Goal: Task Accomplishment & Management: Complete application form

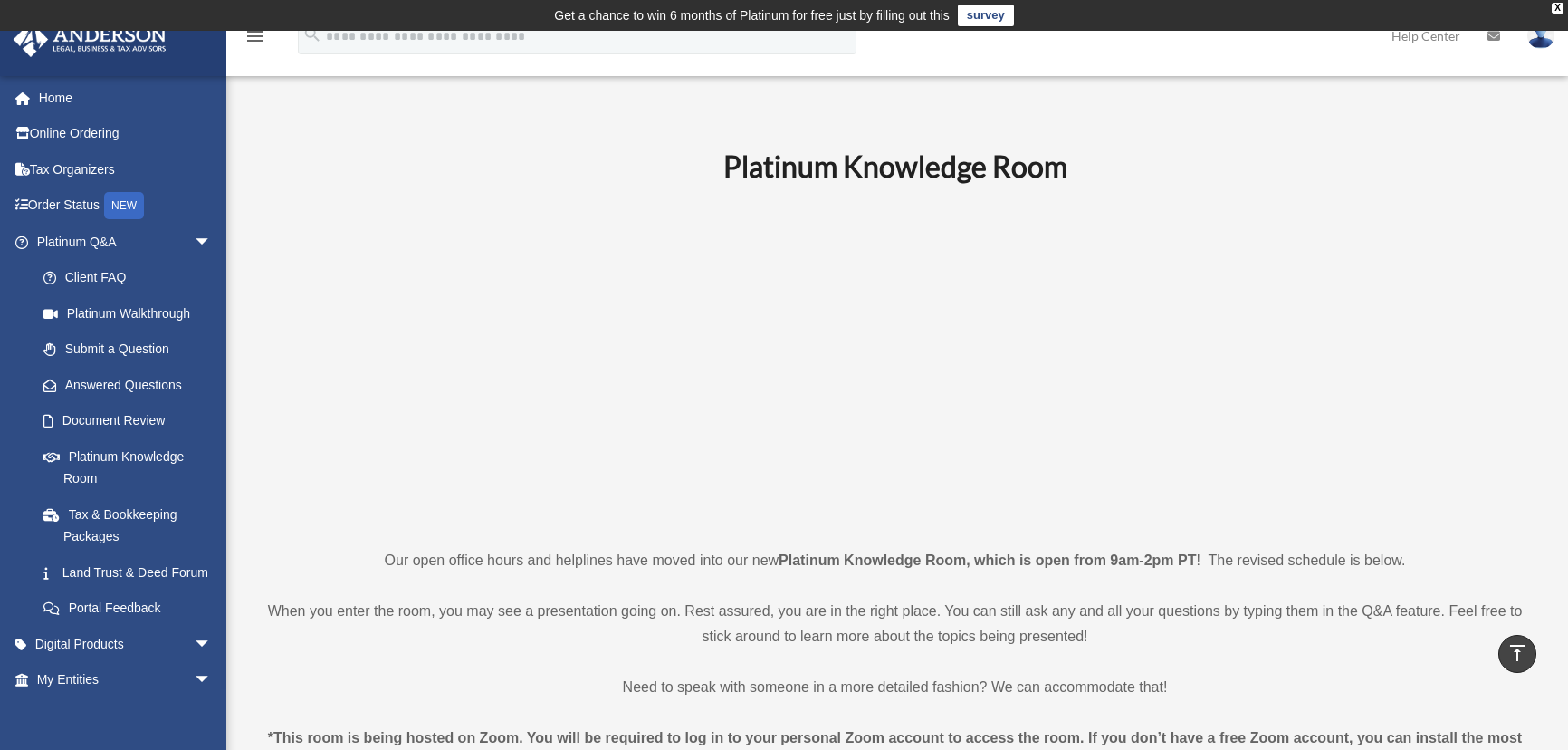
scroll to position [2079, 0]
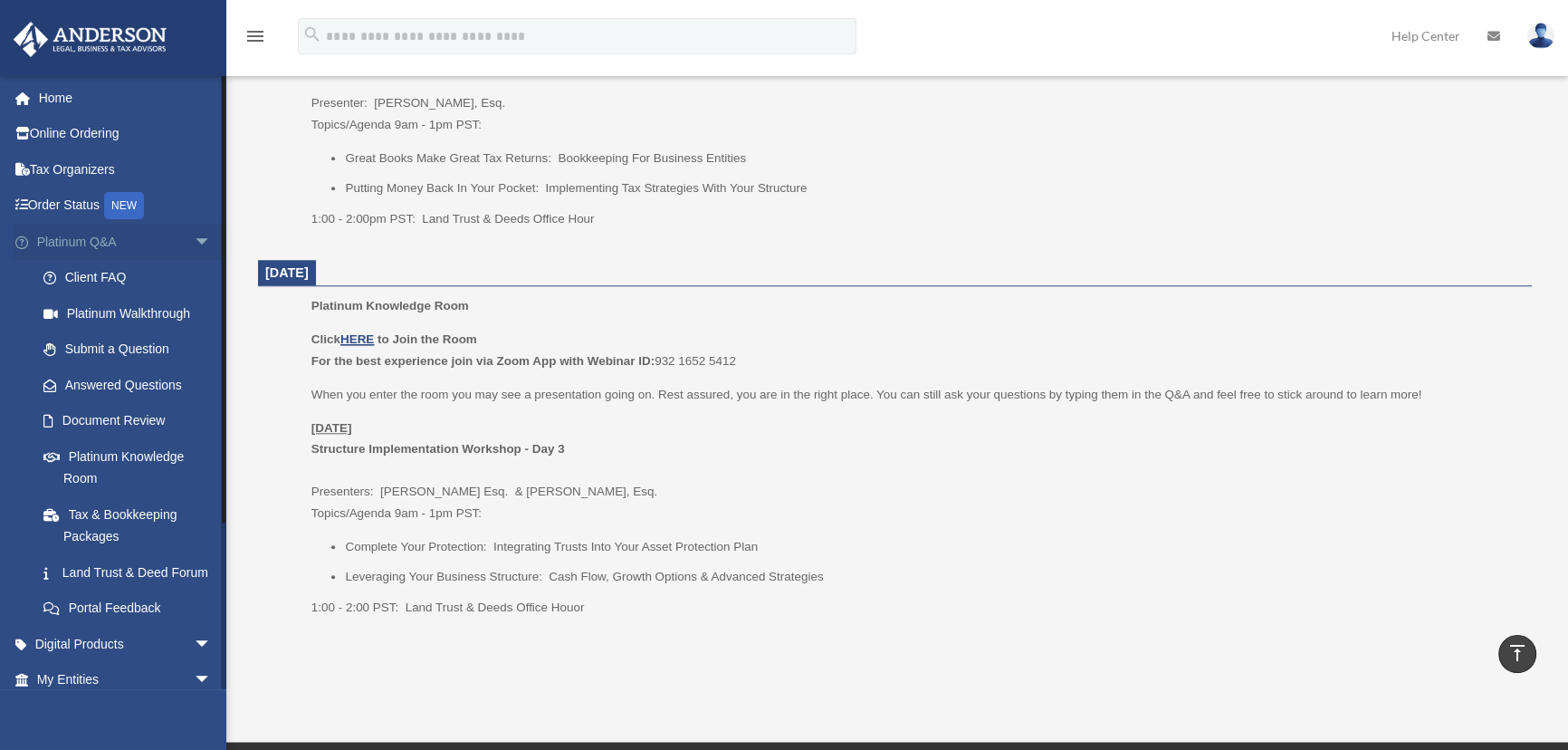
click at [194, 239] on span "arrow_drop_down" at bounding box center [212, 242] width 36 height 37
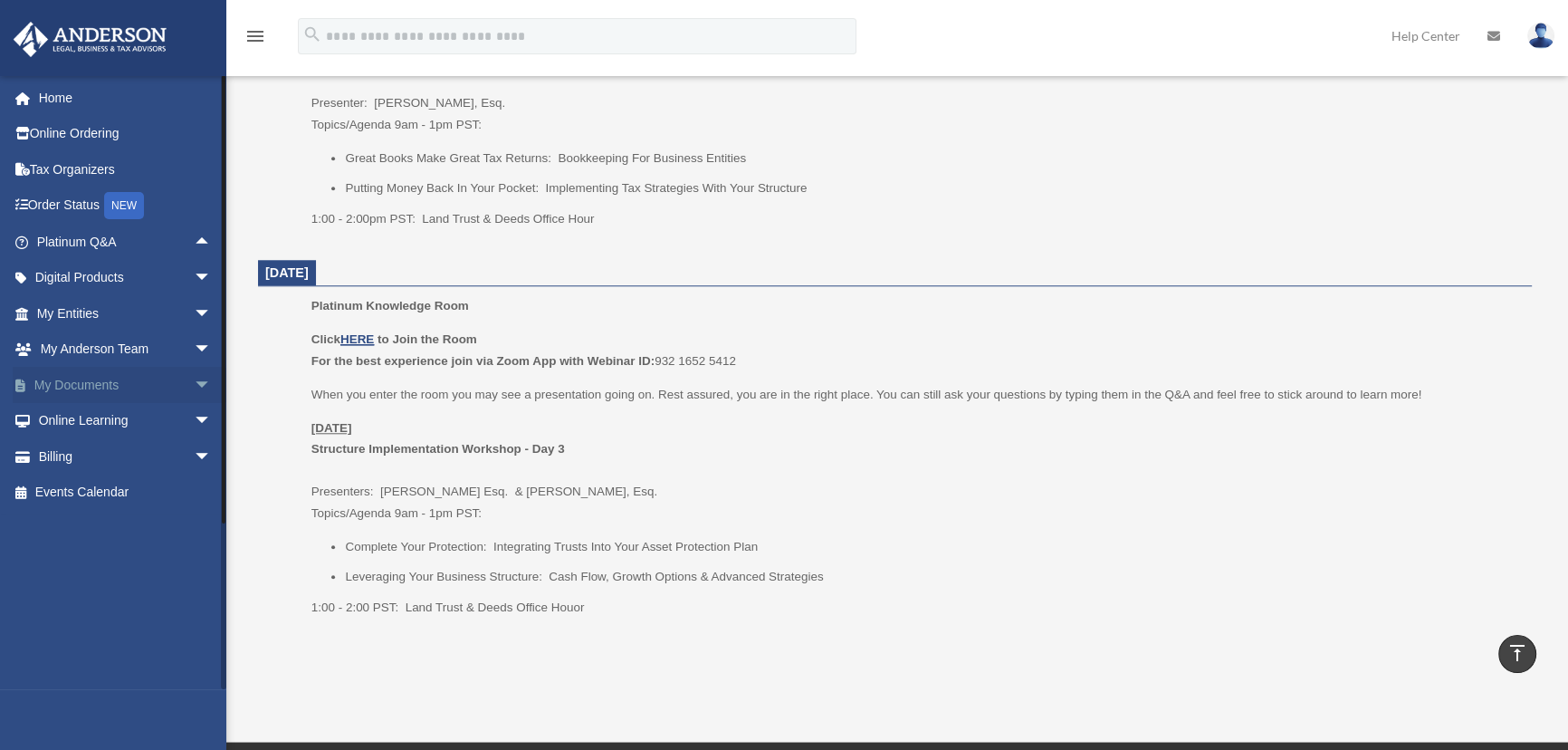
click at [194, 381] on span "arrow_drop_down" at bounding box center [212, 385] width 36 height 37
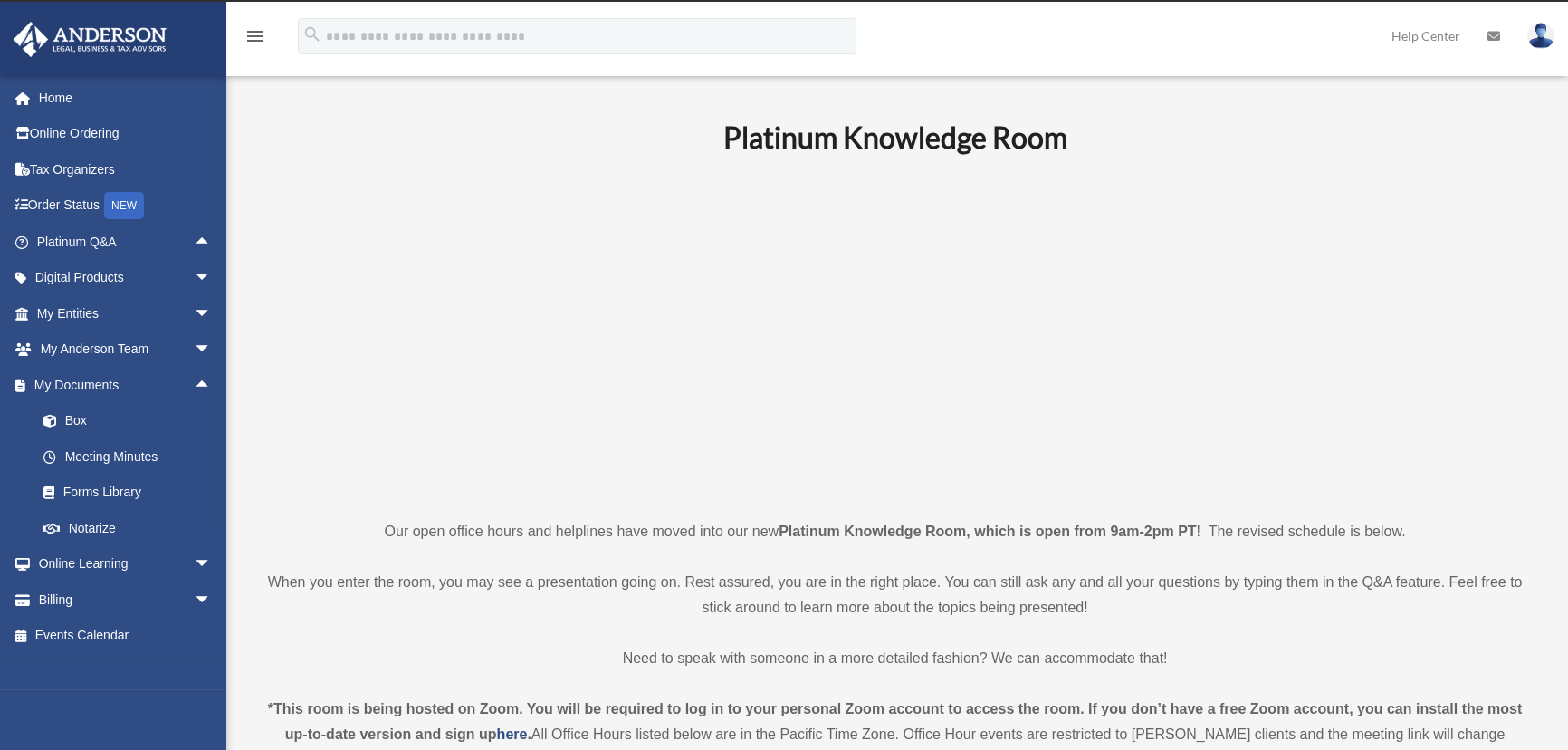
scroll to position [0, 0]
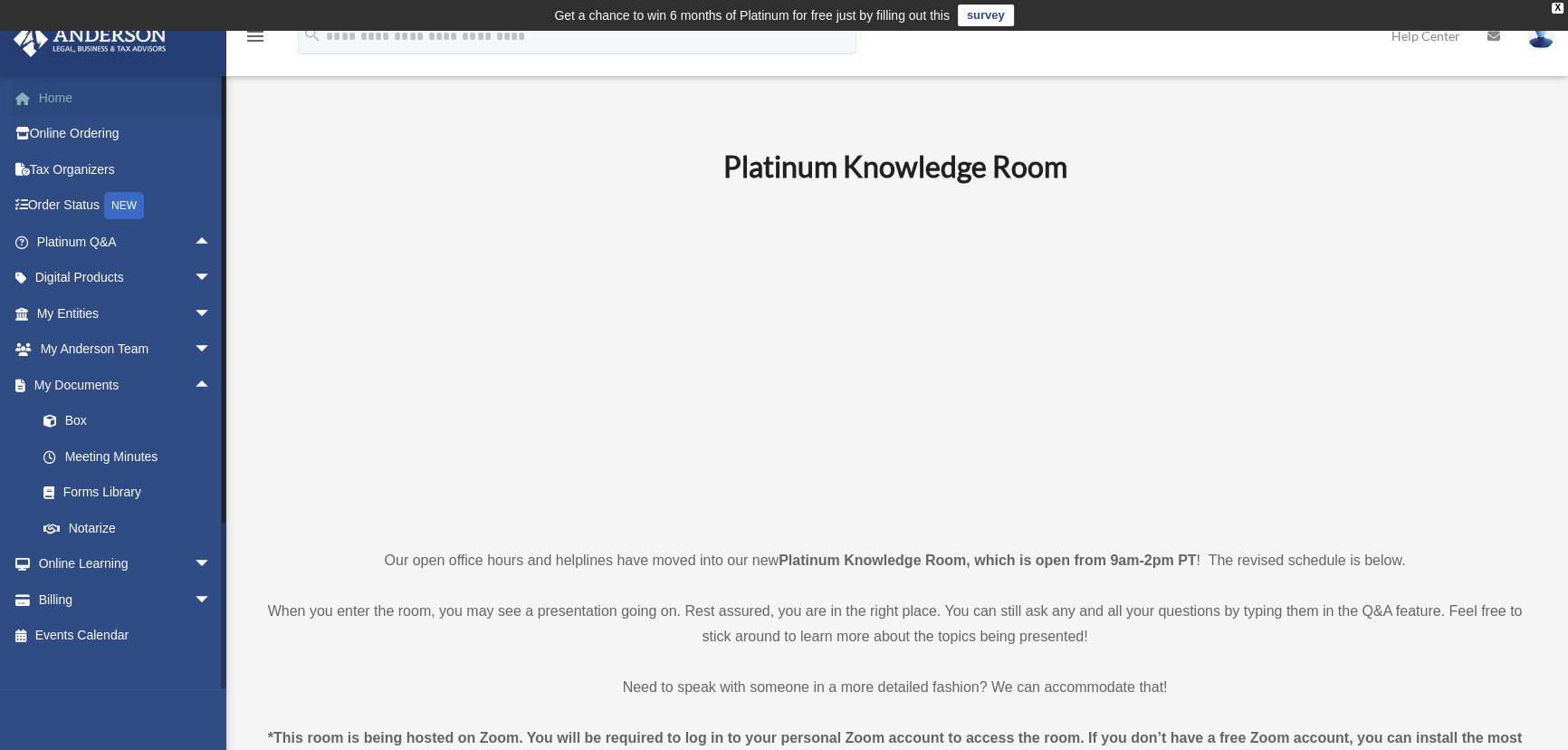
click at [68, 97] on link "Home" at bounding box center [126, 97] width 227 height 36
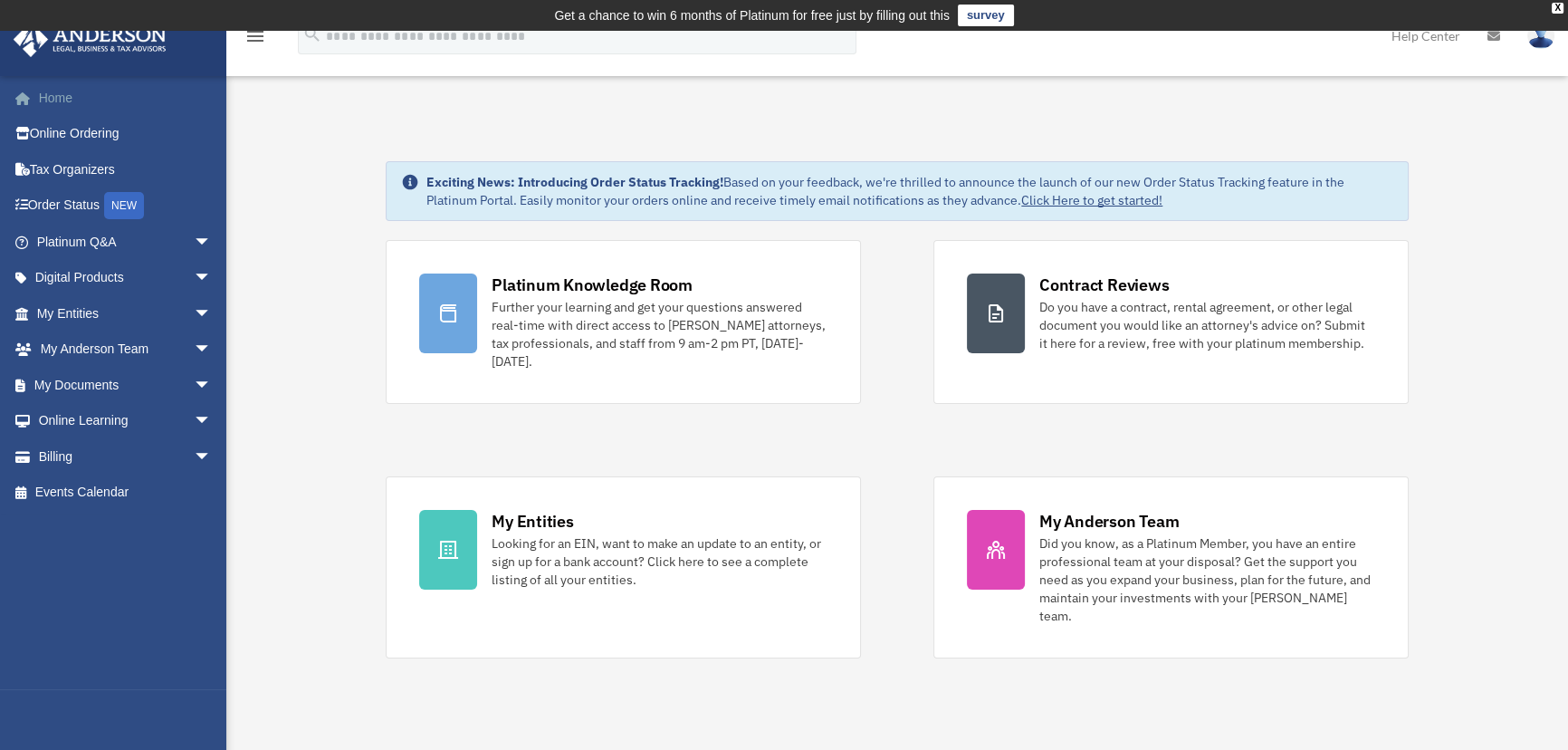
click at [65, 93] on link "Home" at bounding box center [126, 97] width 227 height 36
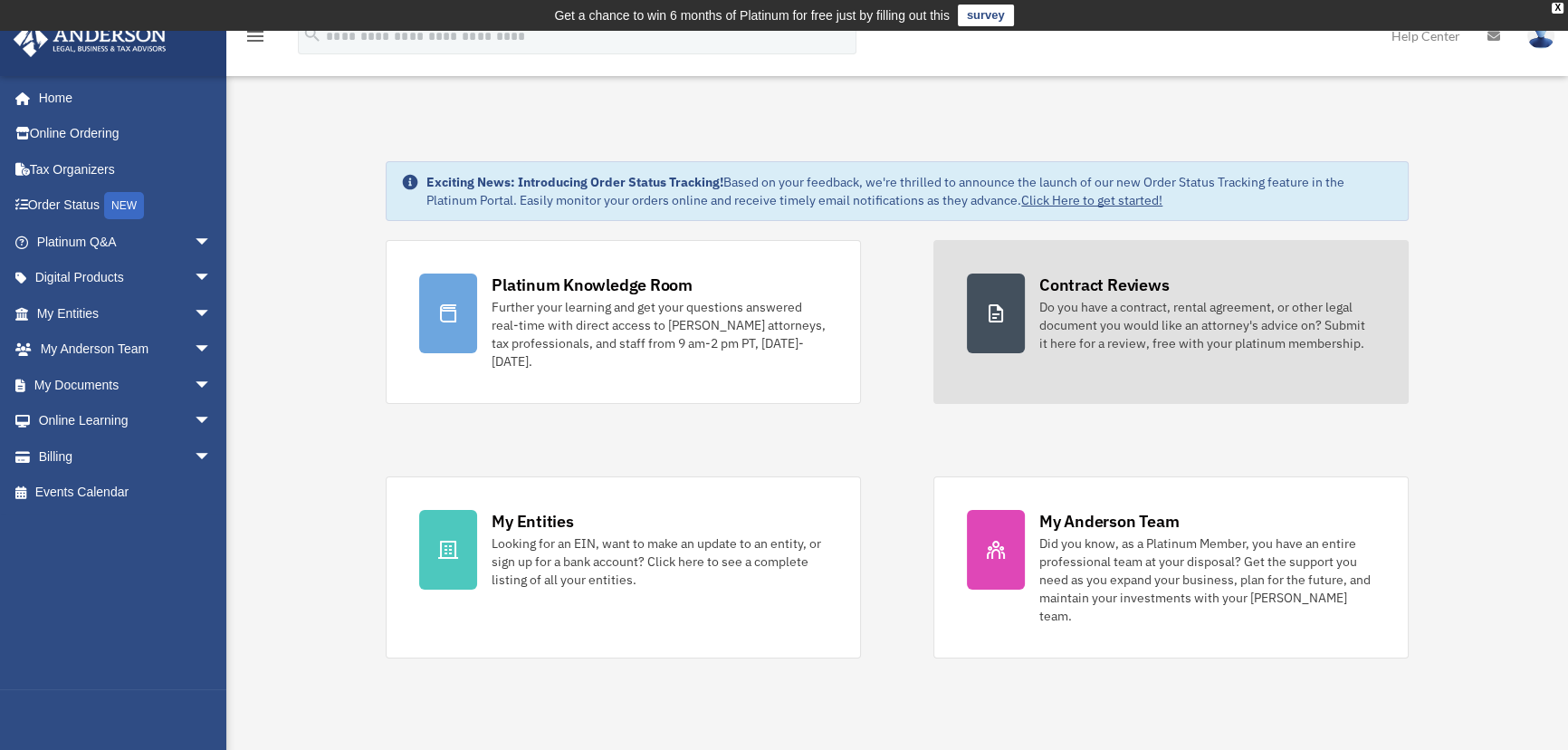
click at [1283, 327] on div "Do you have a contract, rental agreement, or other legal document you would lik…" at bounding box center [1208, 325] width 336 height 55
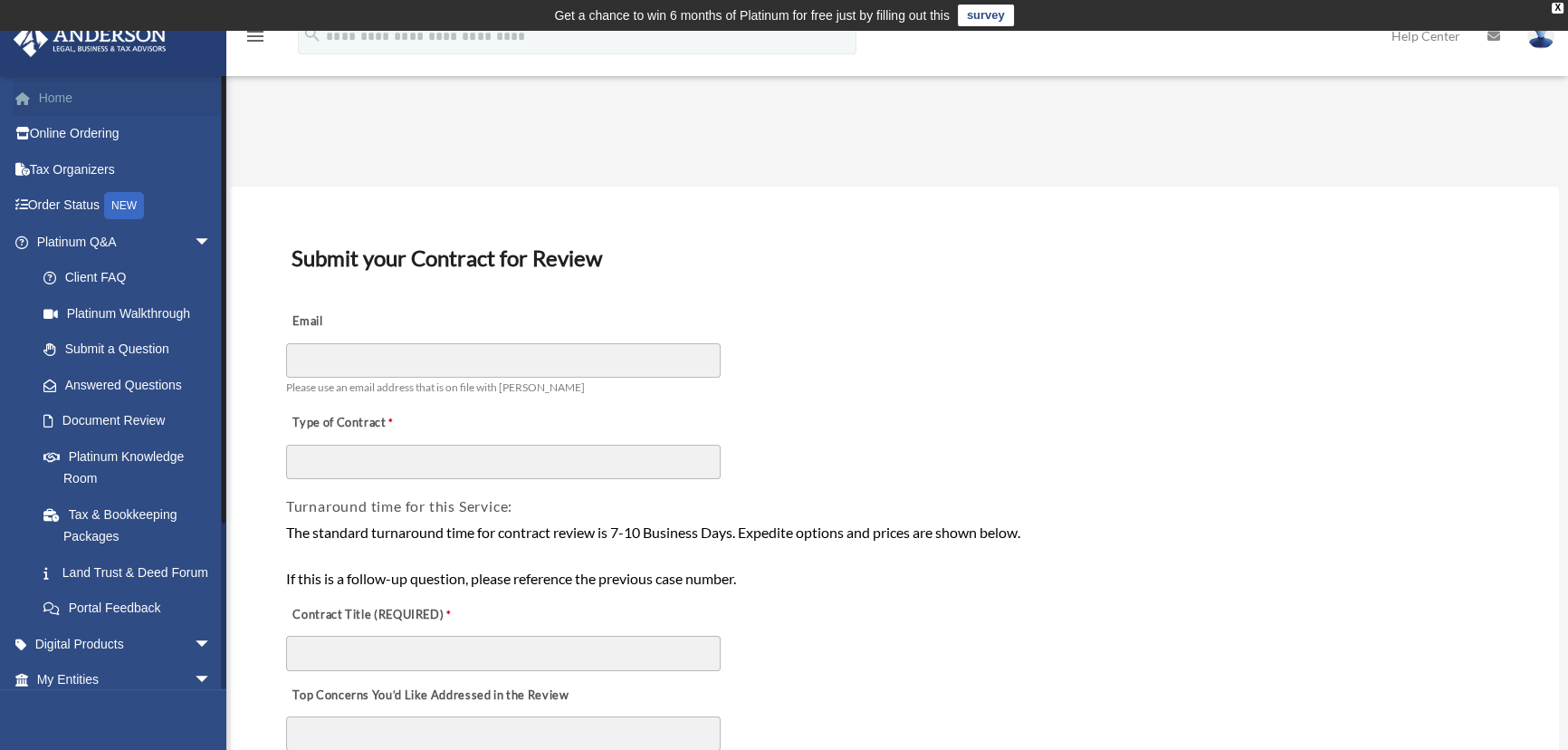
click at [65, 94] on link "Home" at bounding box center [126, 97] width 227 height 36
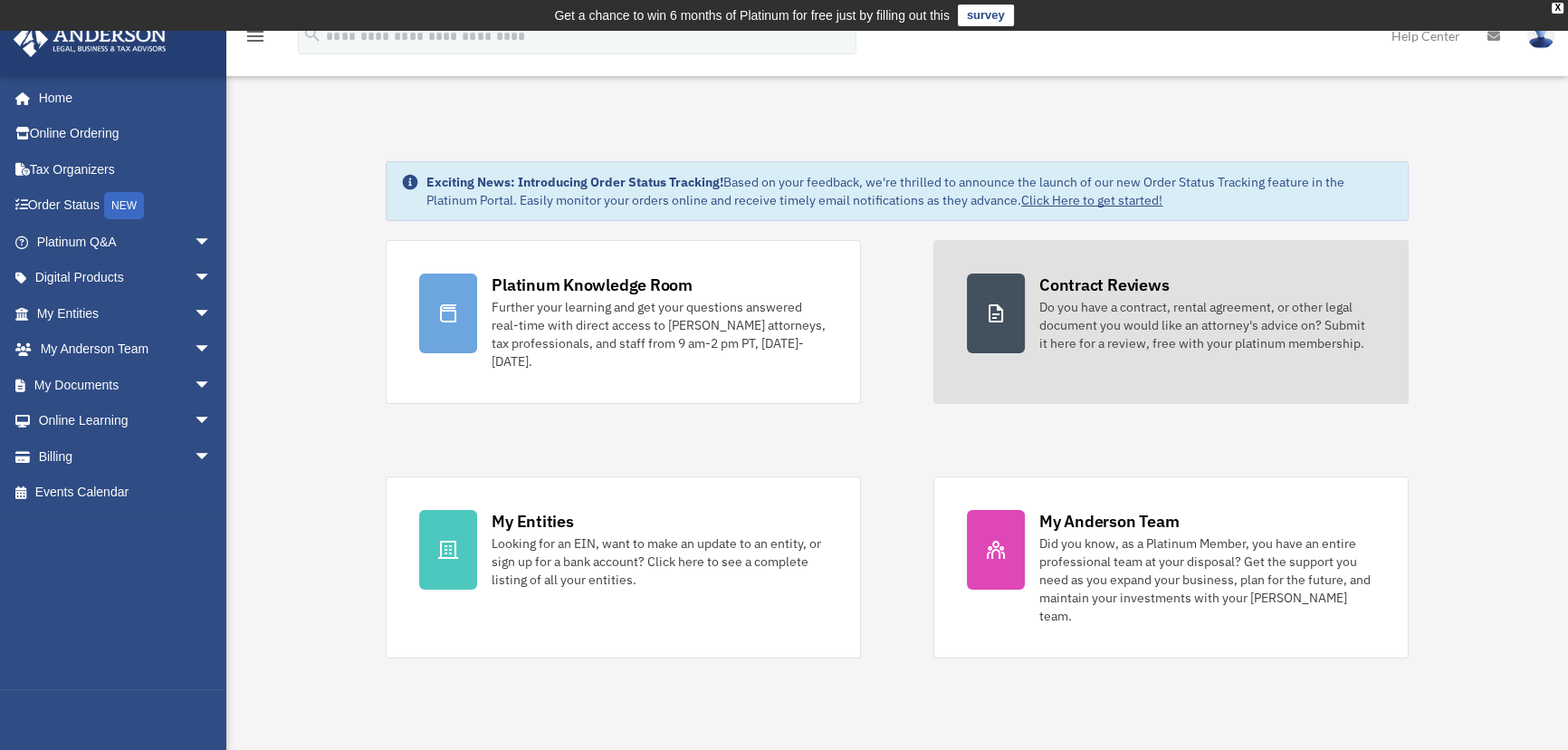
click at [1149, 327] on div "Do you have a contract, rental agreement, or other legal document you would lik…" at bounding box center [1208, 325] width 336 height 55
click at [1132, 356] on link "Contract Reviews Do you have a contract, rental agreement, or other legal docum…" at bounding box center [1172, 321] width 475 height 164
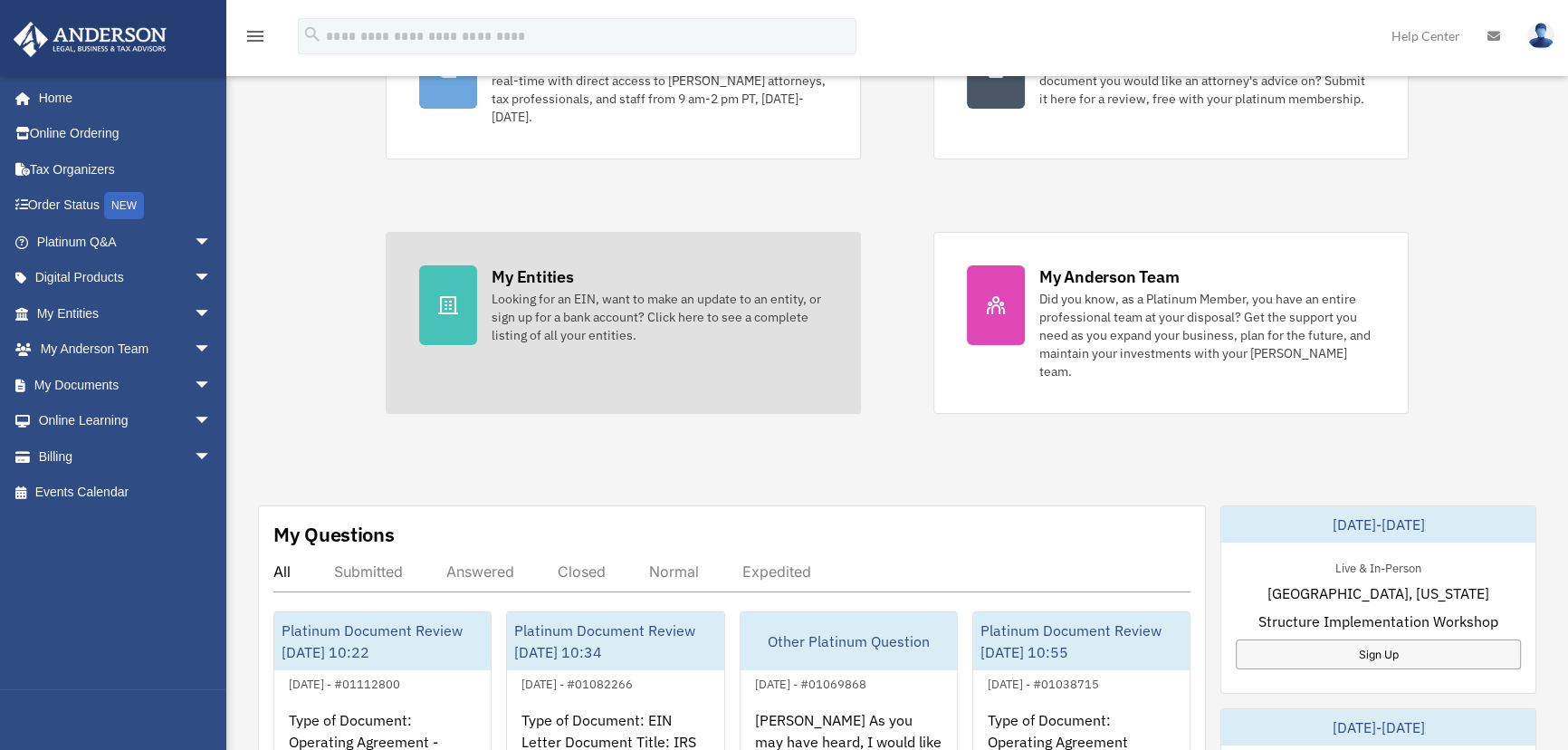
scroll to position [246, 0]
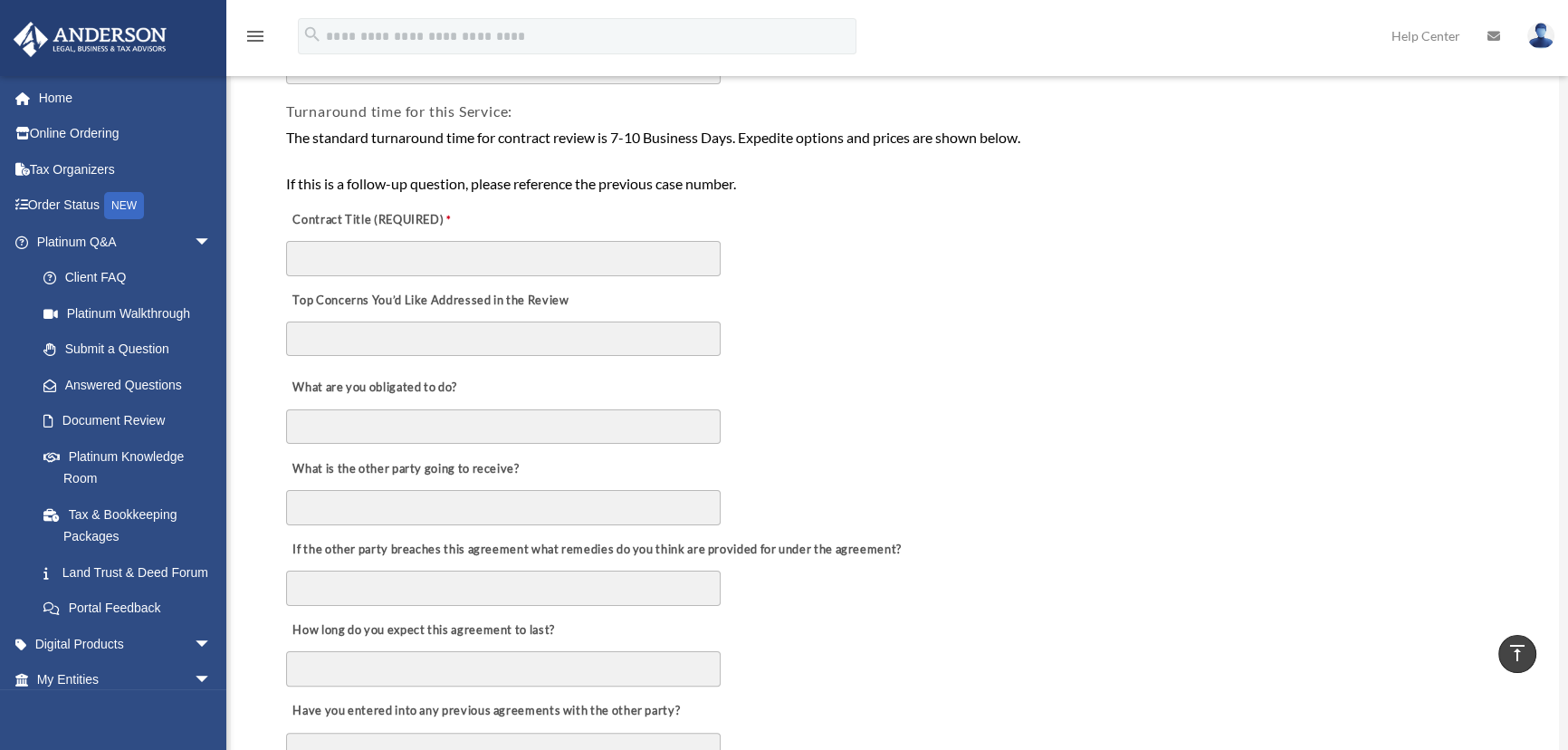
scroll to position [329, 0]
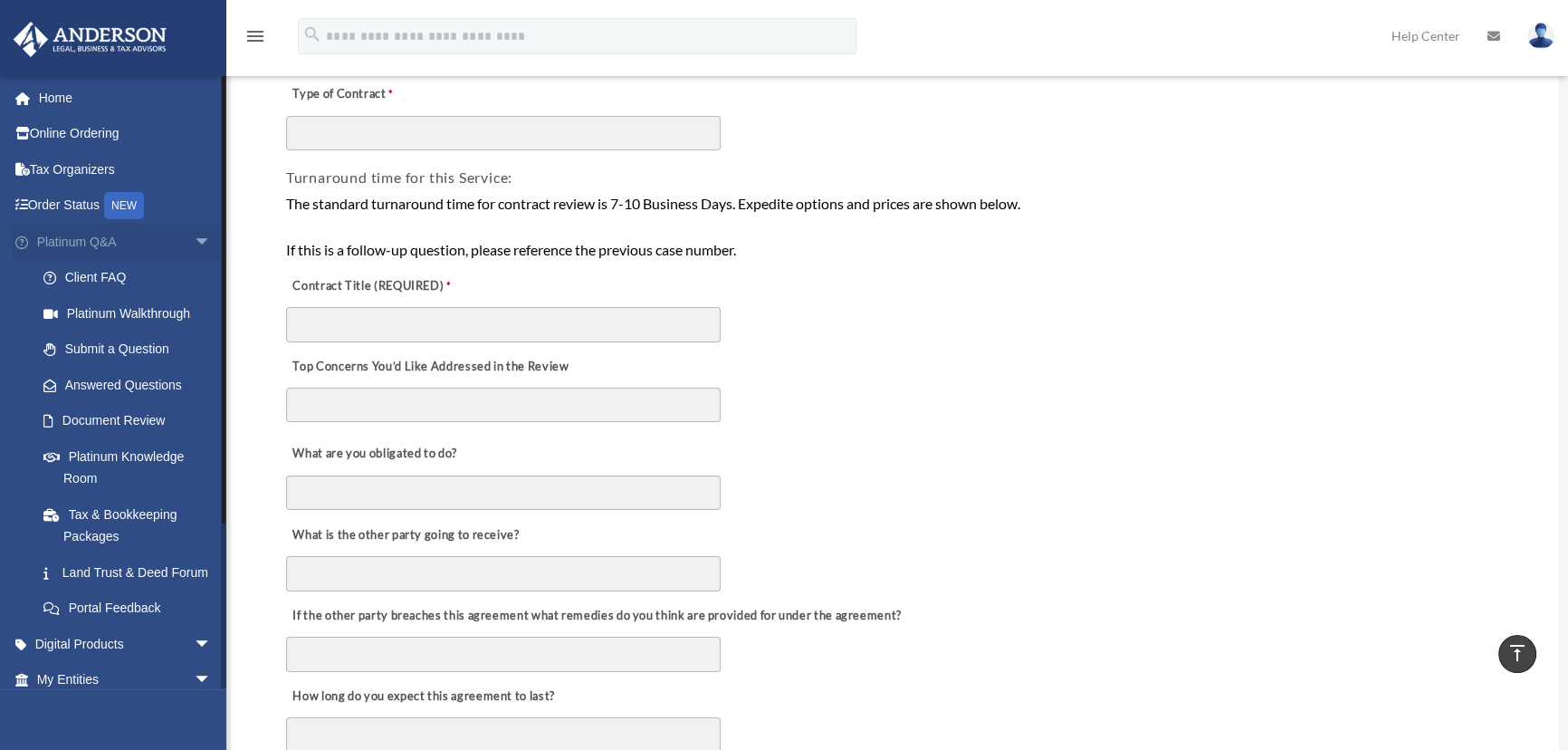
click at [194, 237] on span "arrow_drop_down" at bounding box center [212, 242] width 36 height 37
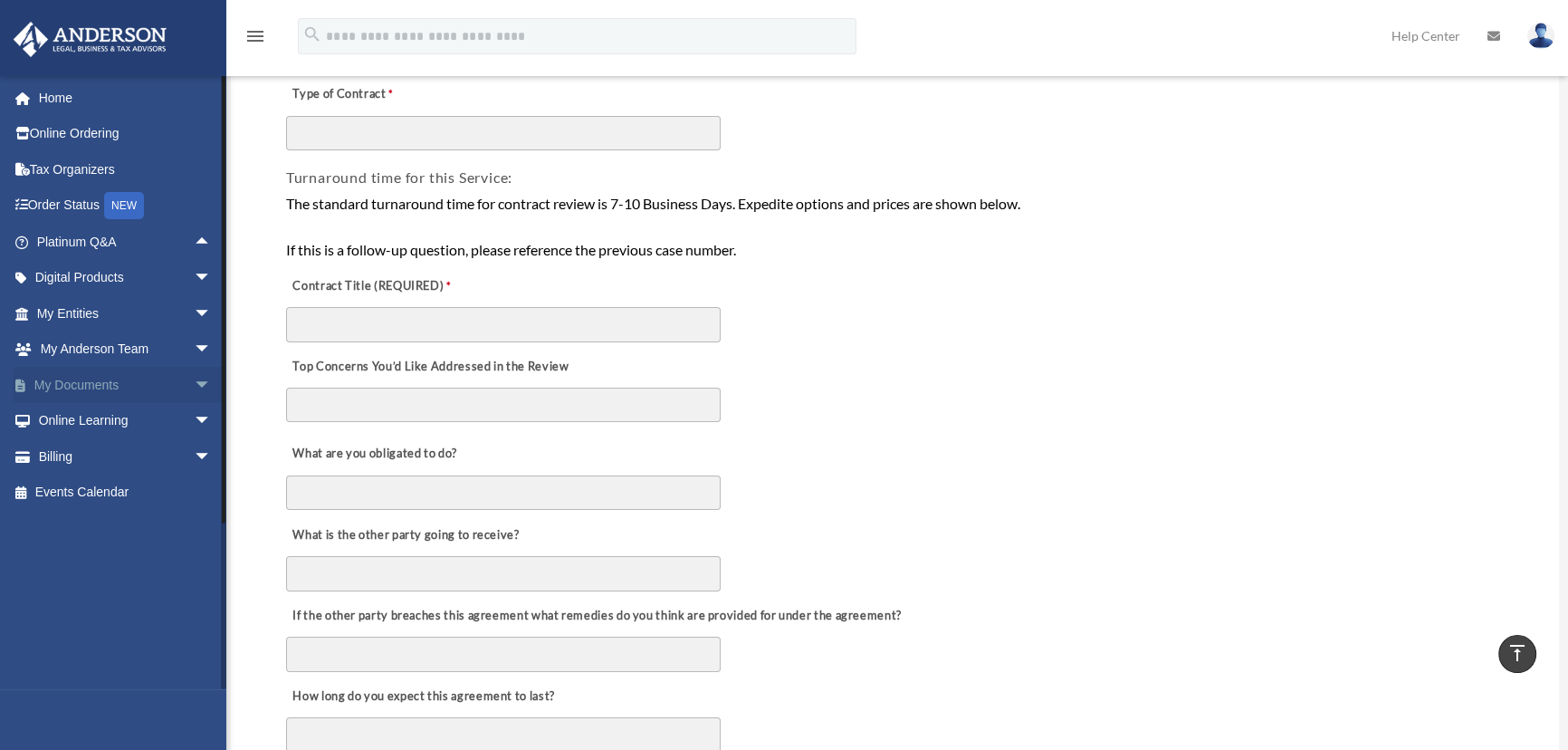
click at [194, 381] on span "arrow_drop_down" at bounding box center [212, 385] width 36 height 37
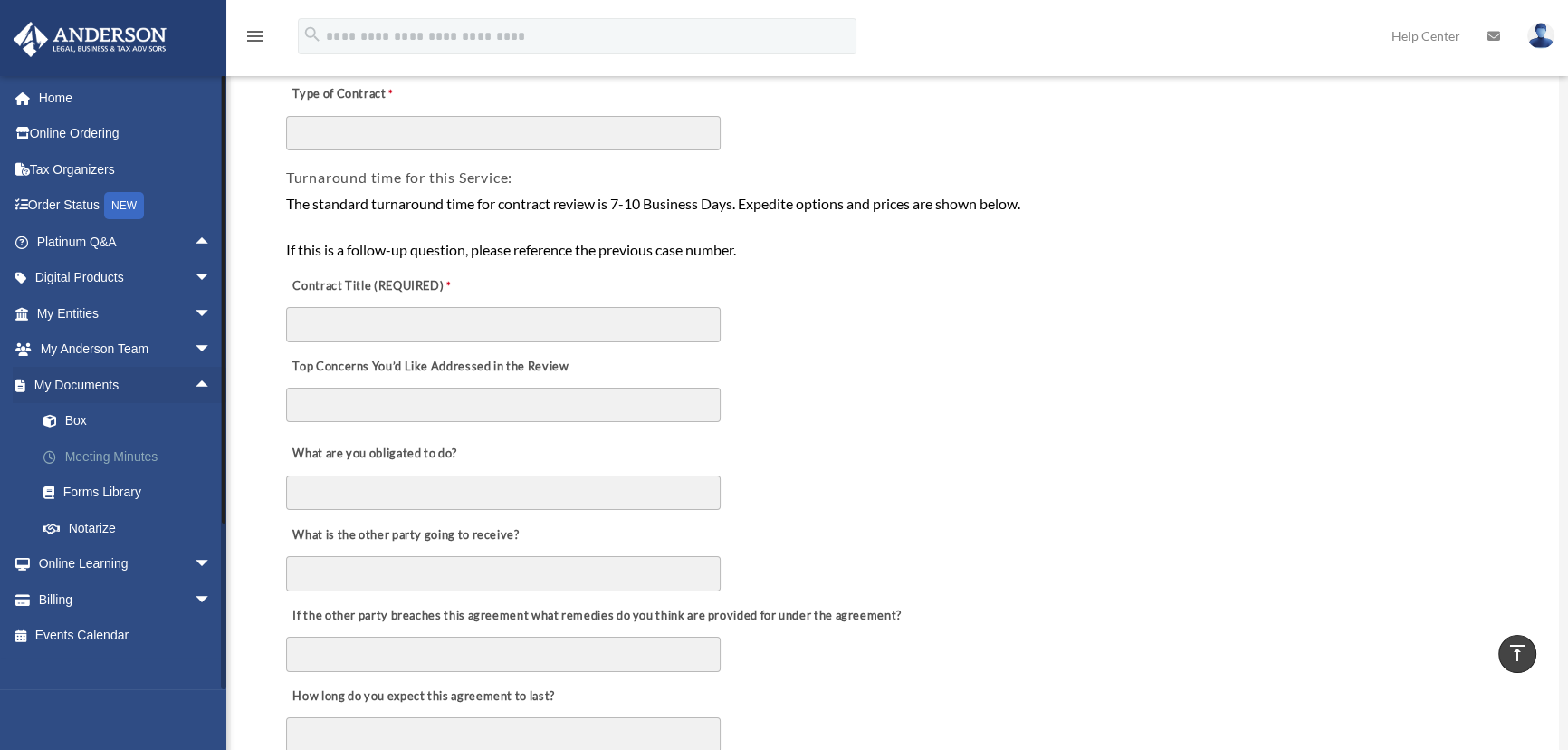
click at [98, 456] on link "Meeting Minutes" at bounding box center [132, 456] width 214 height 36
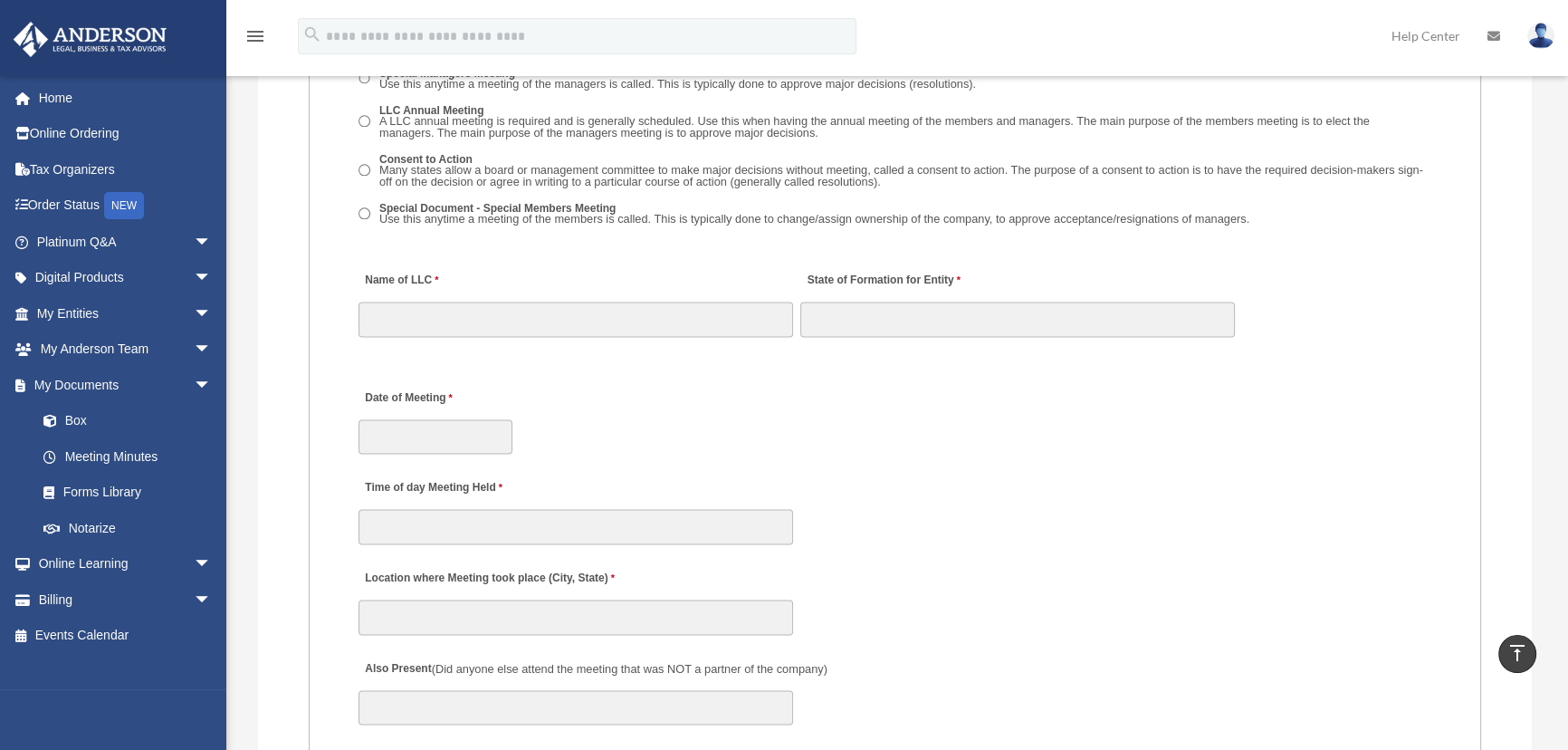
scroll to position [2962, 0]
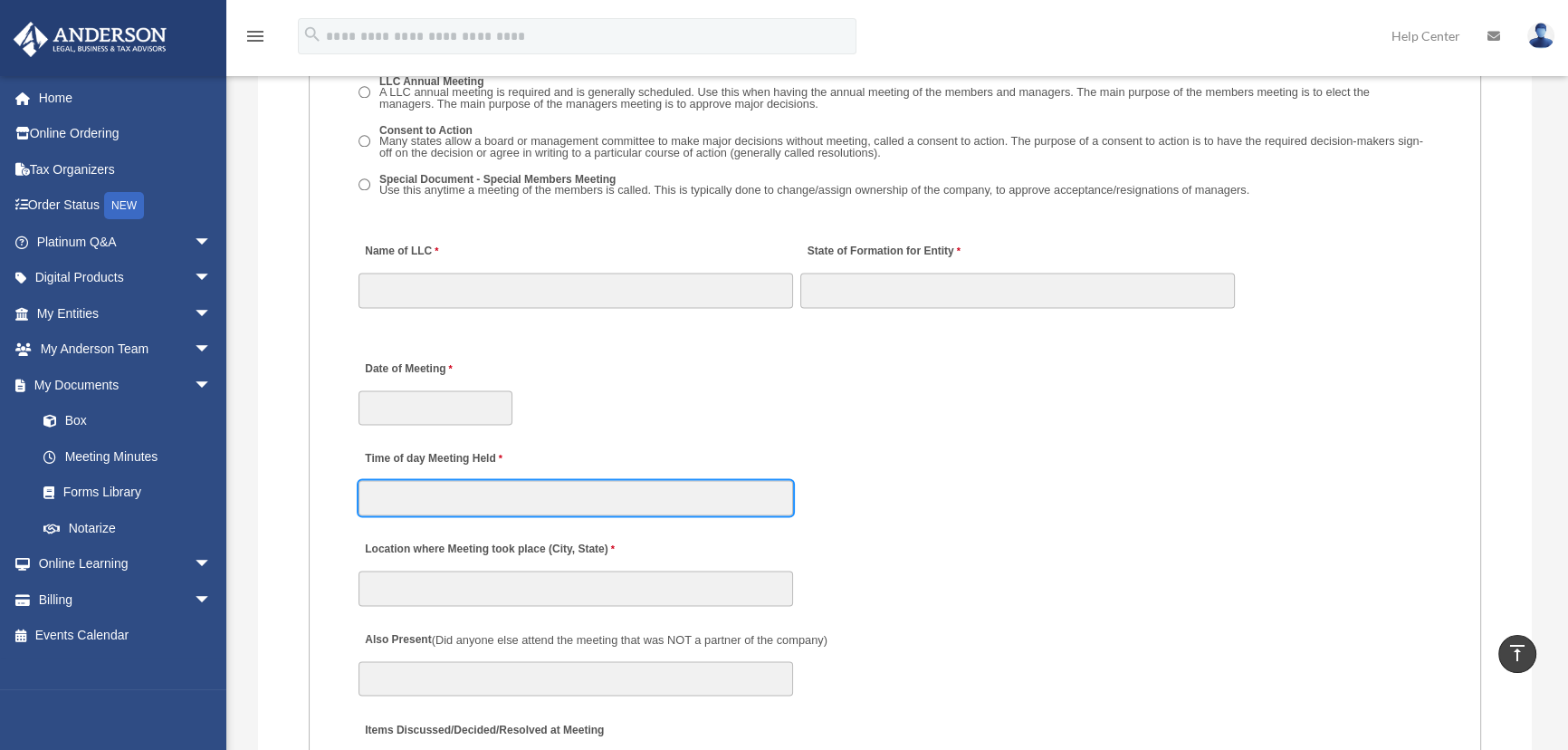
click at [382, 496] on input "Time of day Meeting Held" at bounding box center [576, 497] width 434 height 34
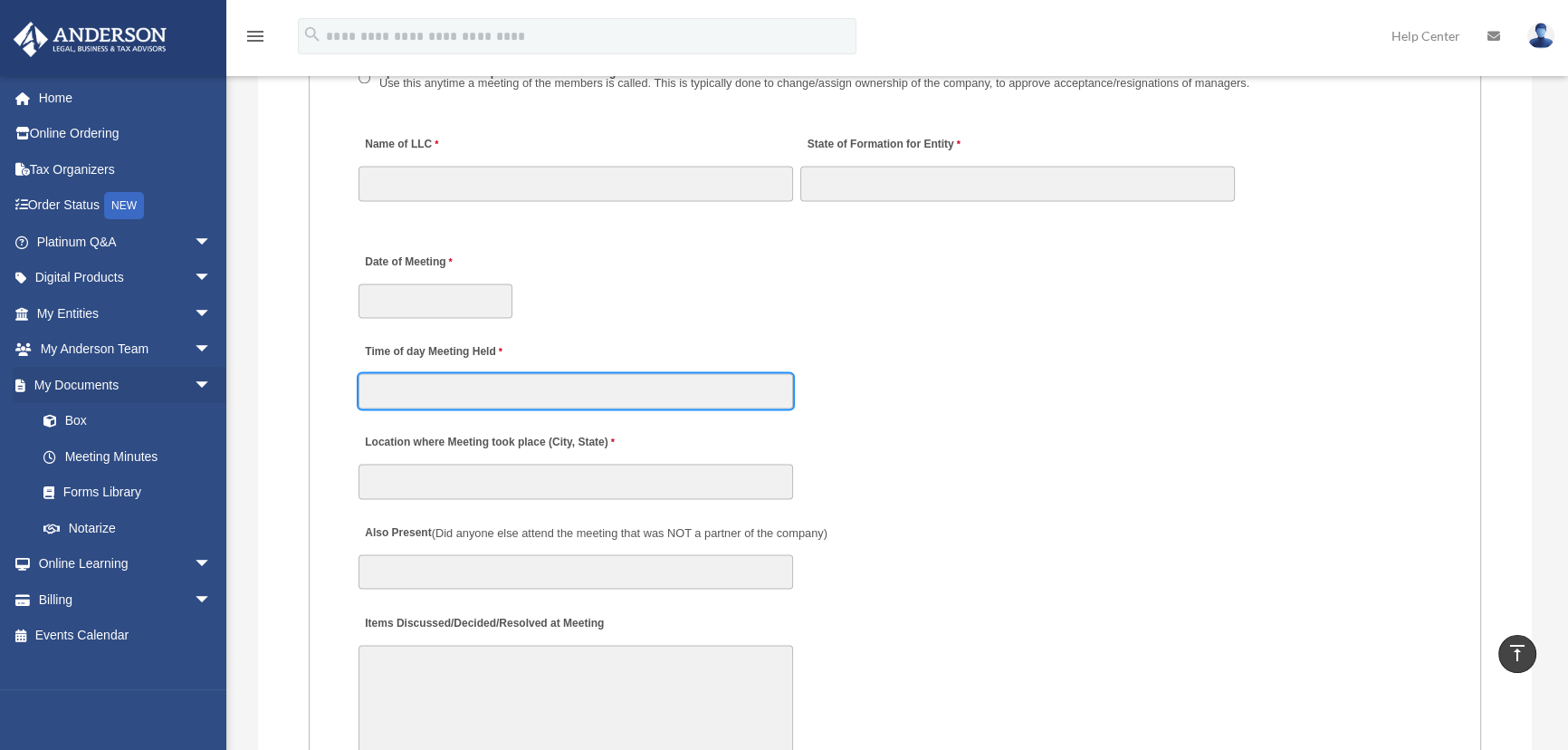
scroll to position [3127, 0]
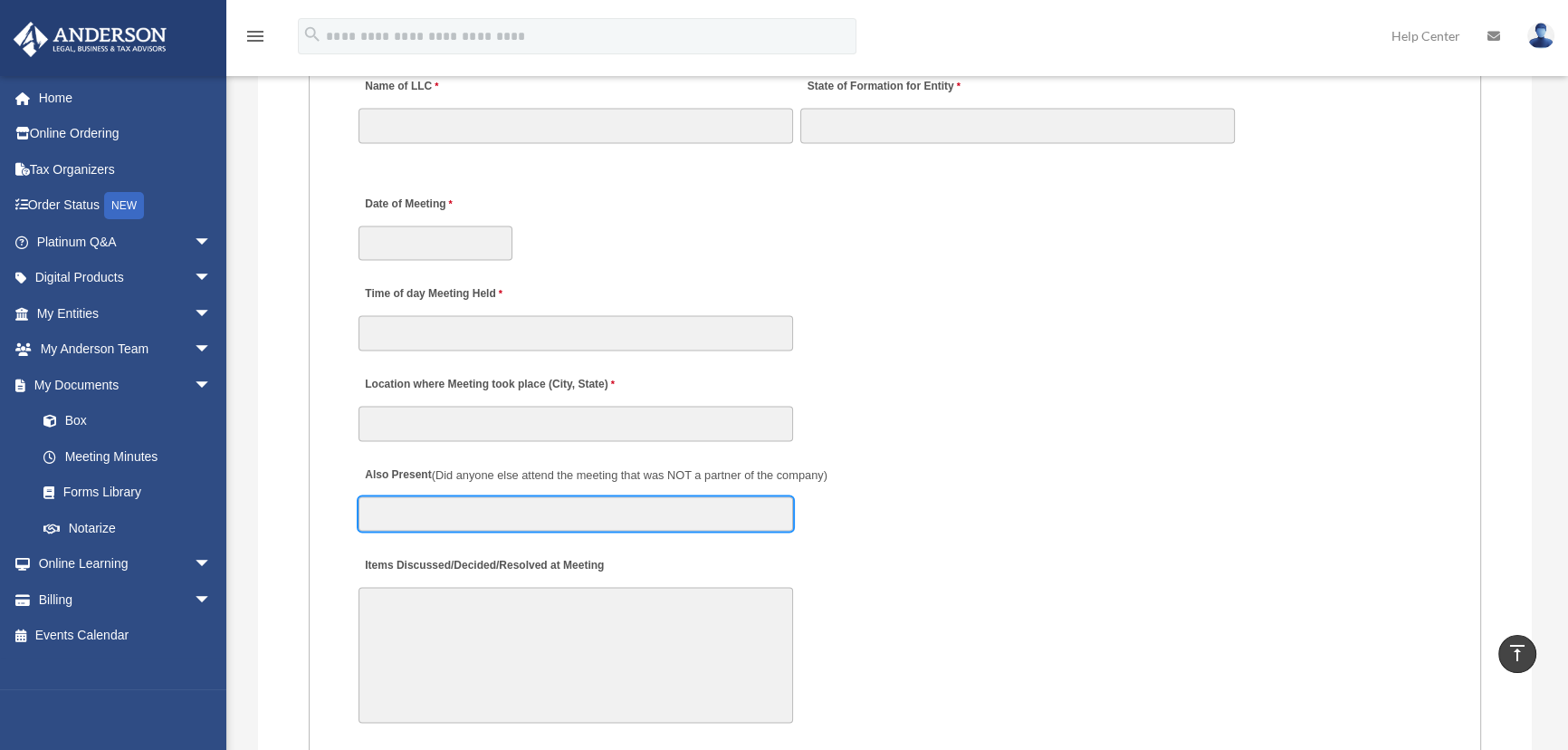
click at [388, 518] on input "Also Present (Did anyone else attend the meeting that was NOT a partner of the …" at bounding box center [576, 512] width 434 height 34
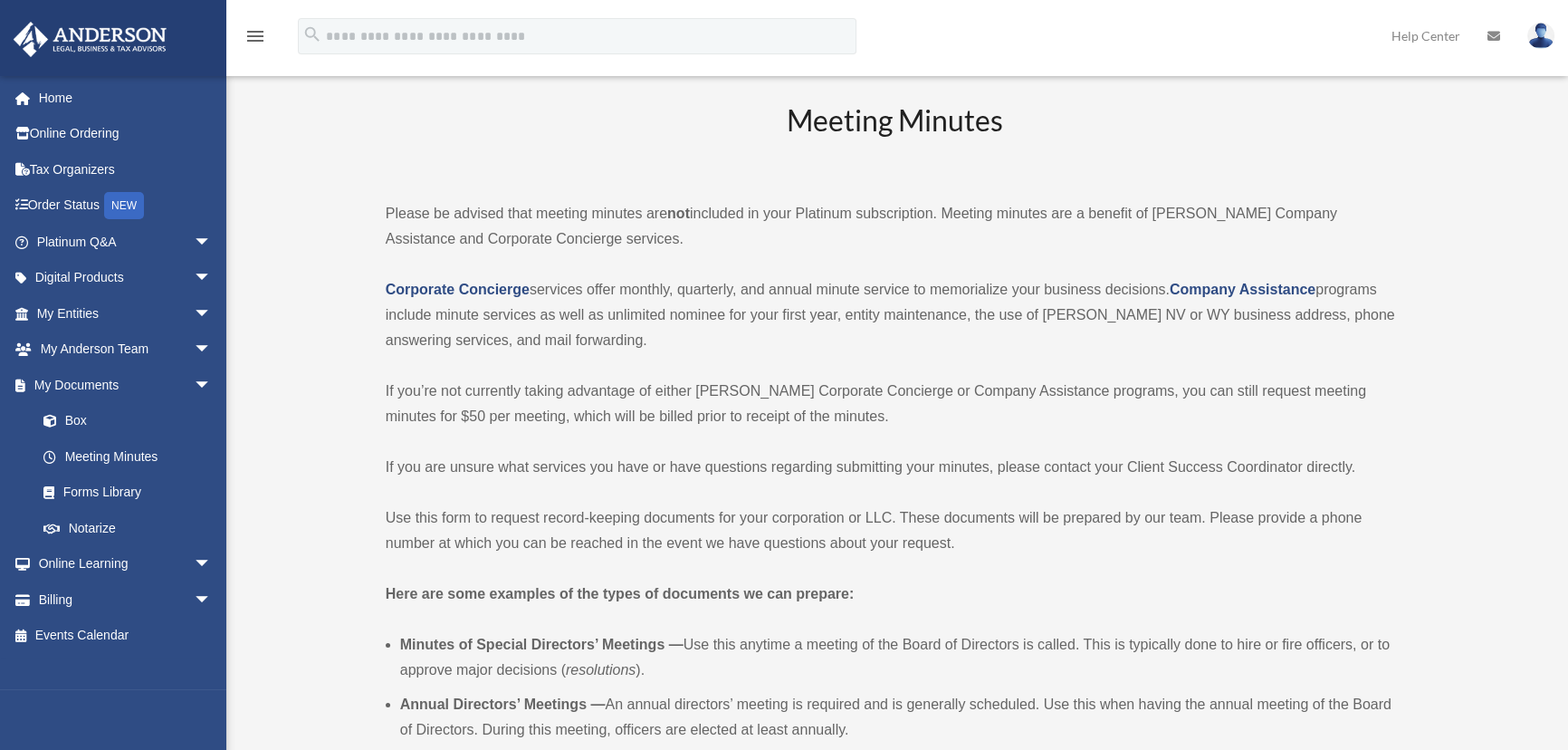
scroll to position [0, 0]
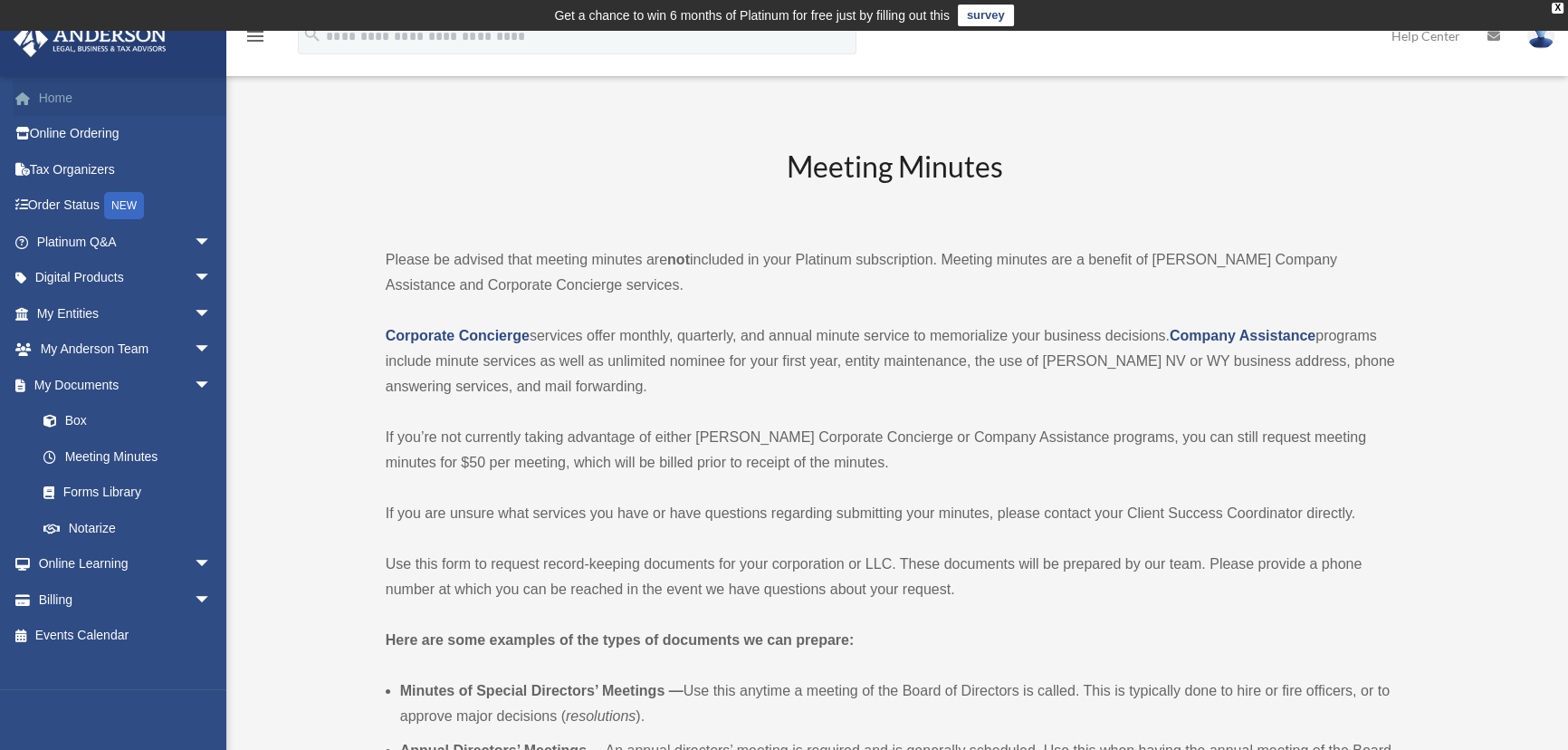
click at [73, 103] on link "Home" at bounding box center [126, 97] width 227 height 36
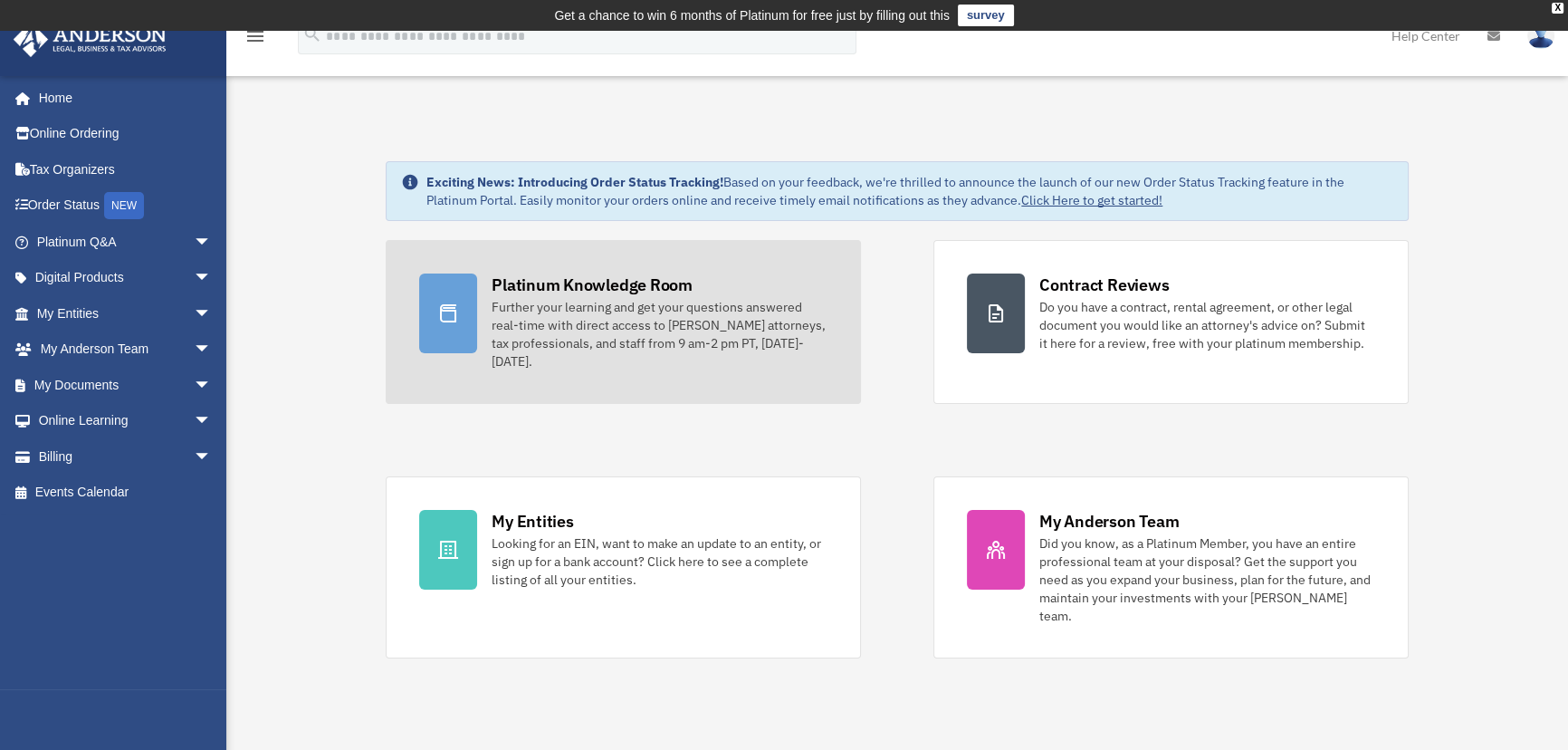
click at [612, 312] on div "Further your learning and get your questions answered real-time with direct acc…" at bounding box center [660, 334] width 336 height 72
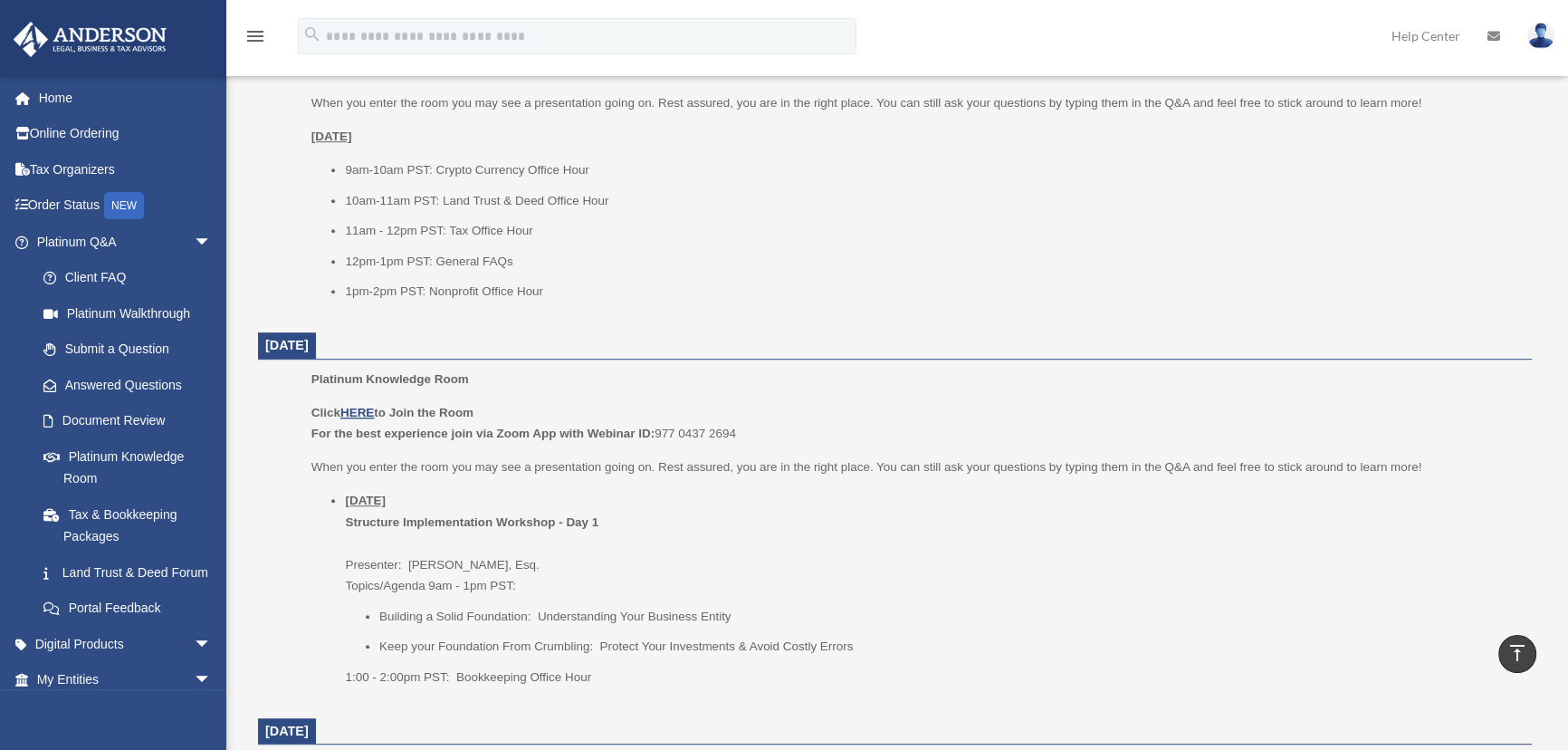
scroll to position [1234, 0]
click at [82, 102] on link "Home" at bounding box center [126, 97] width 227 height 36
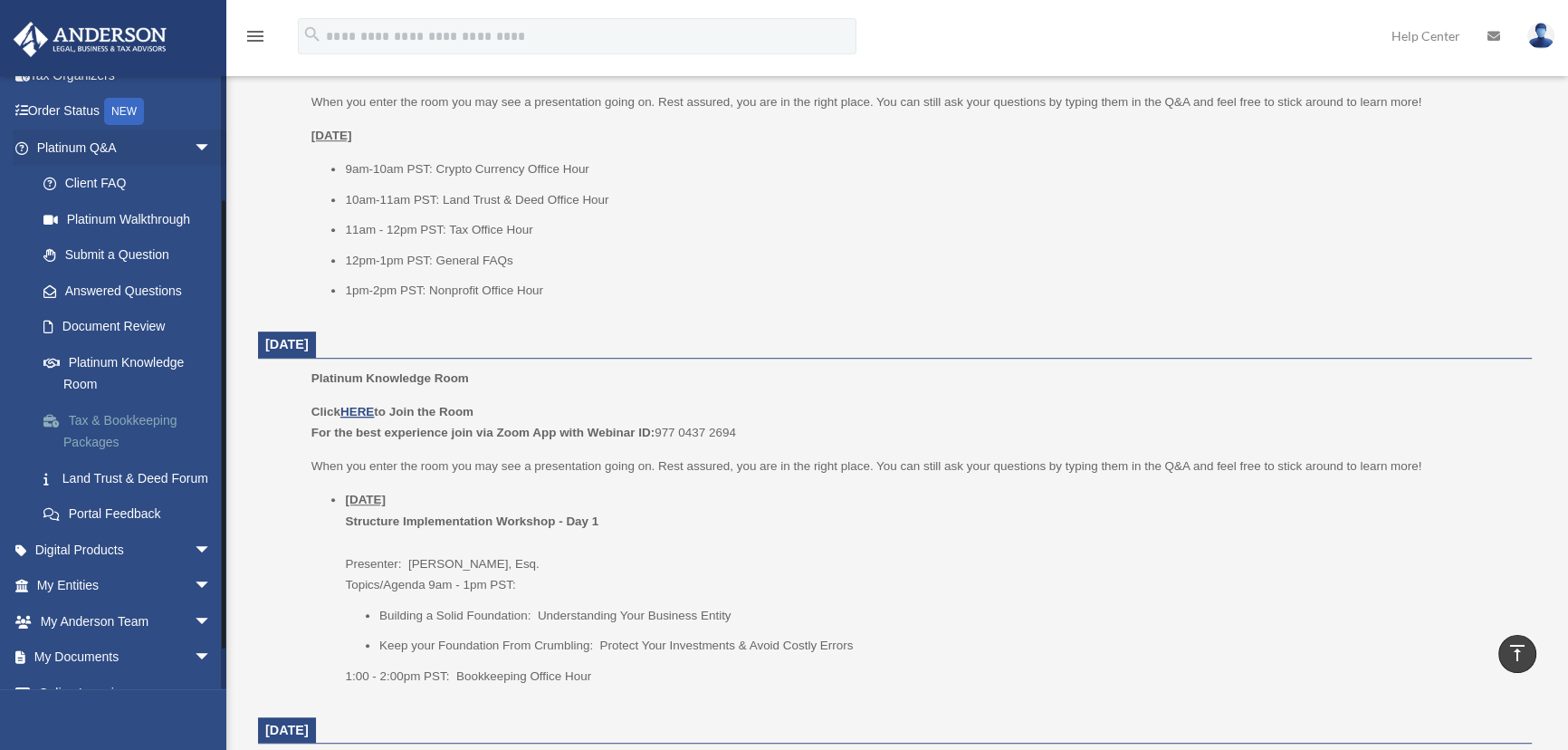
scroll to position [164, 0]
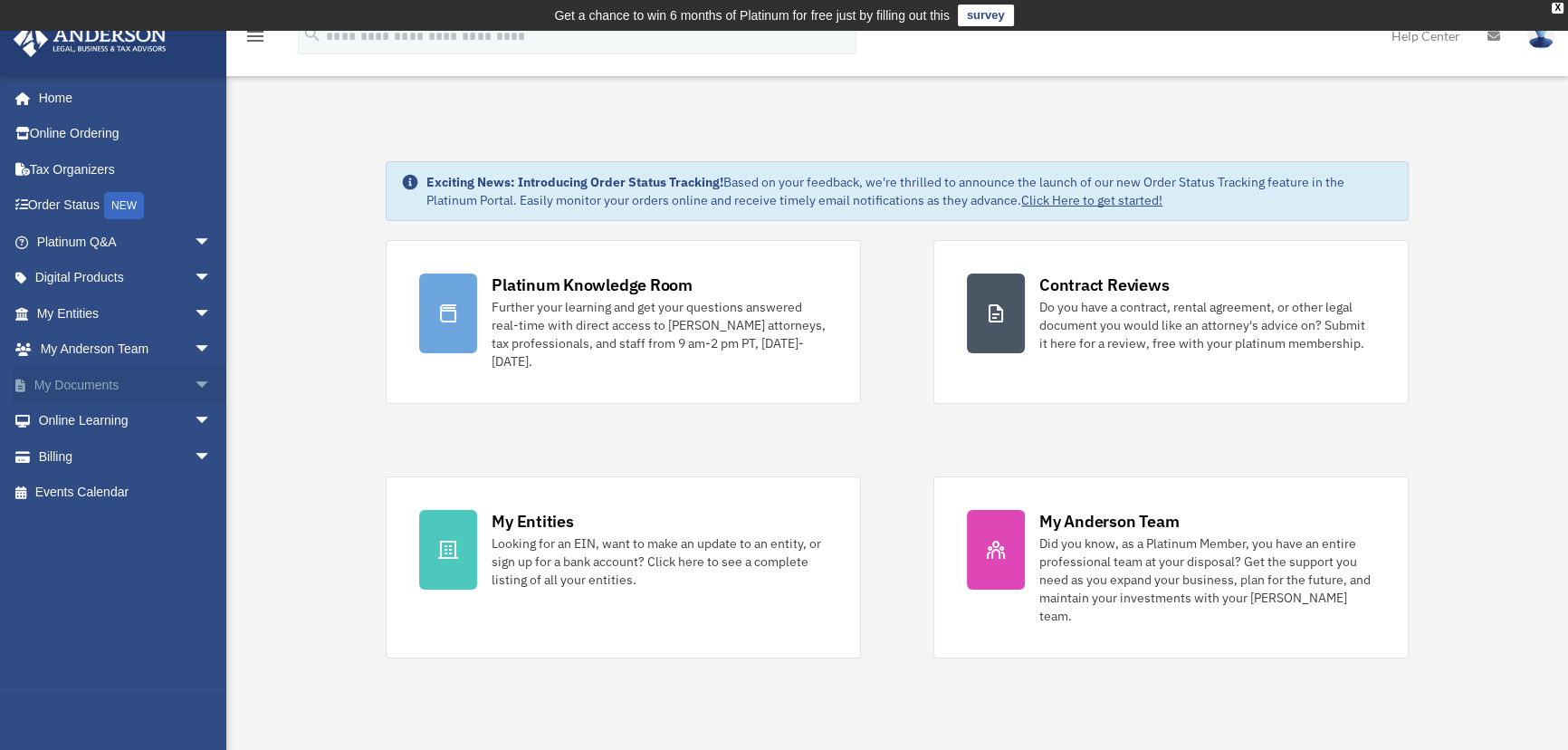
click at [194, 382] on span "arrow_drop_down" at bounding box center [212, 385] width 36 height 37
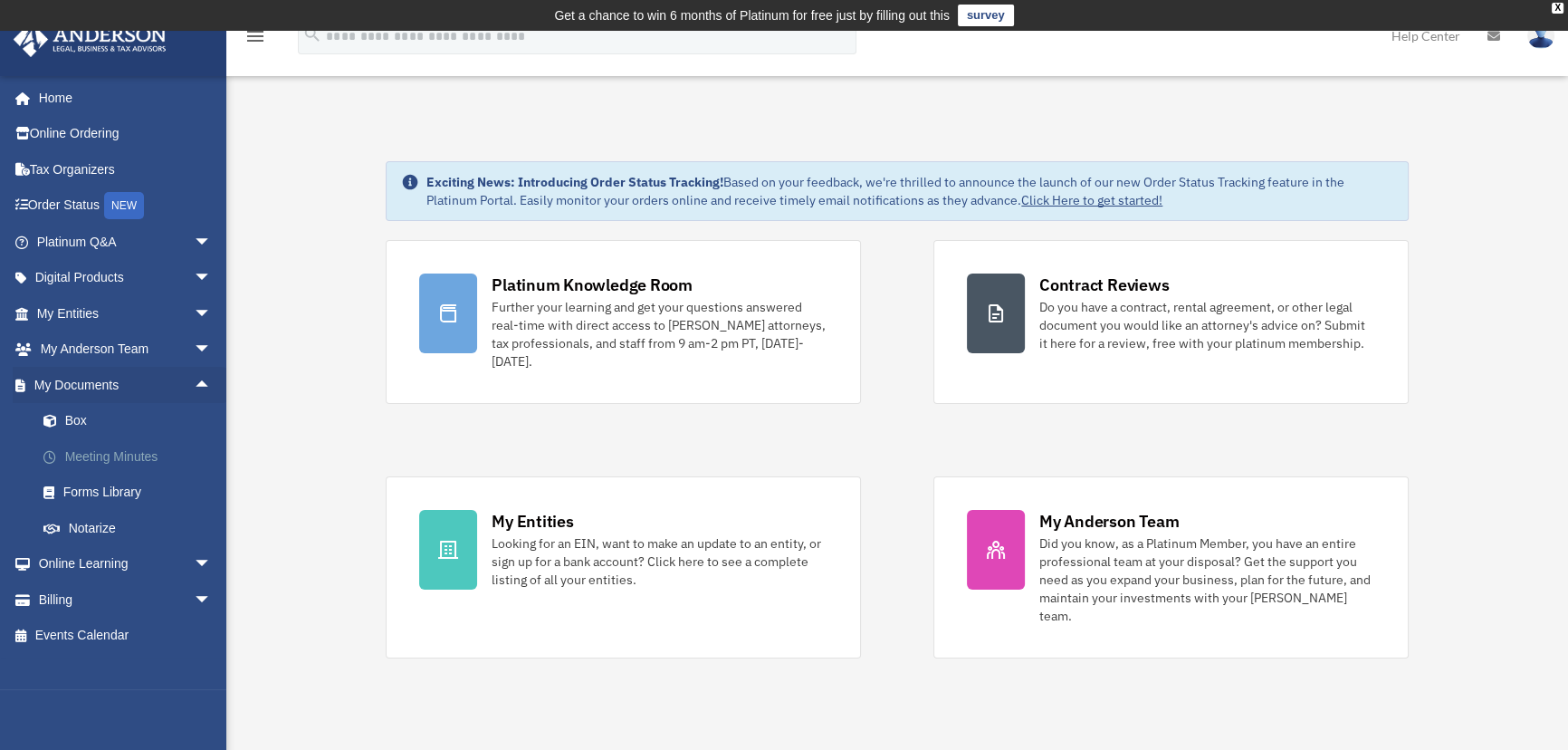
click at [88, 456] on link "Meeting Minutes" at bounding box center [132, 456] width 214 height 36
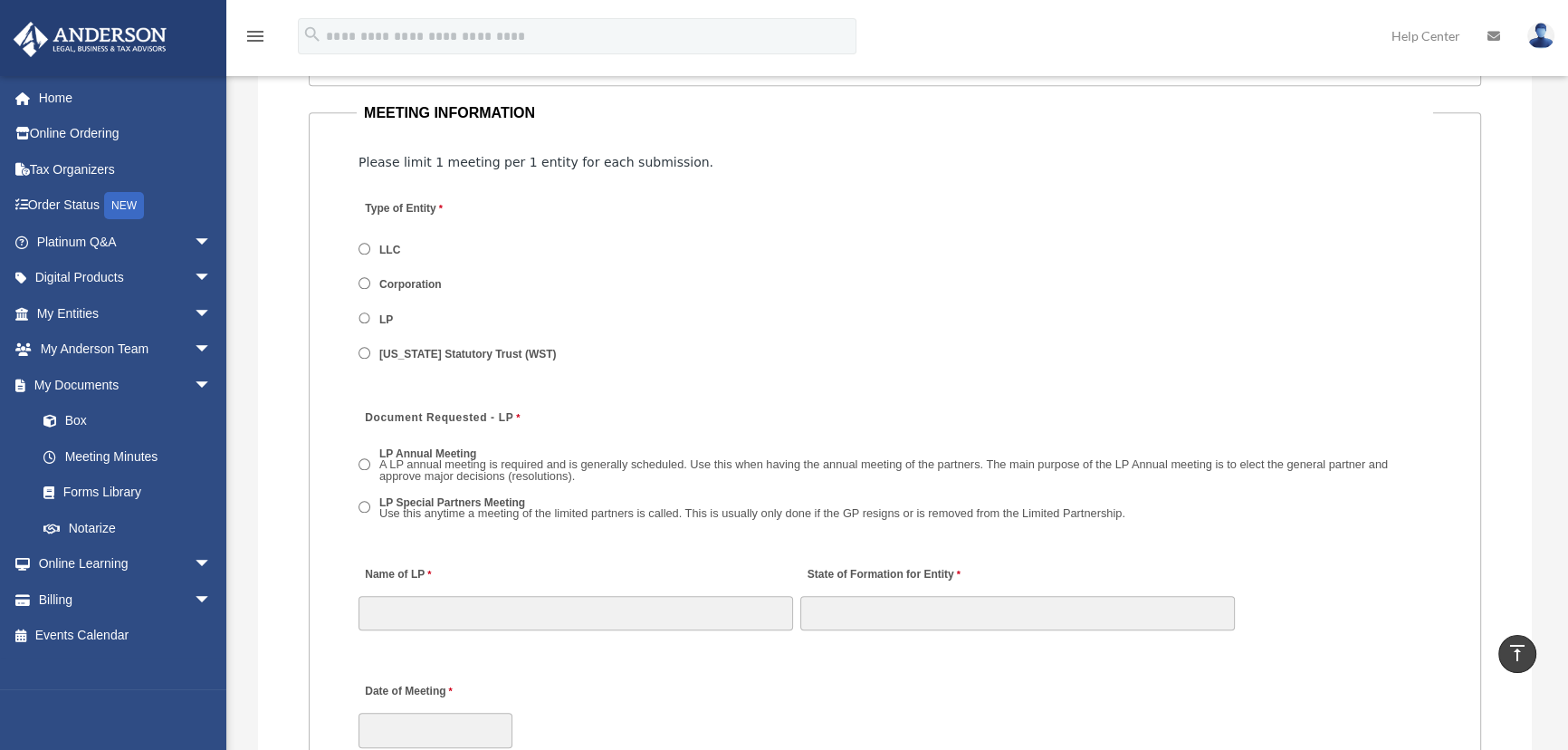
scroll to position [2170, 0]
